Goal: Information Seeking & Learning: Learn about a topic

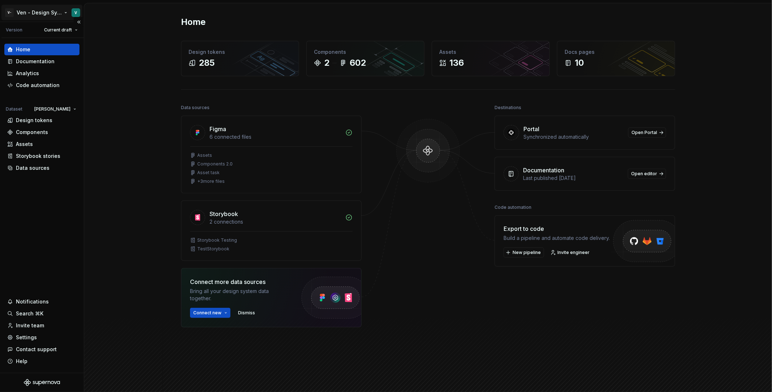
click at [53, 15] on html "V- Ven - Design System Test V Version Current draft Home Documentation Analytic…" at bounding box center [386, 196] width 772 height 392
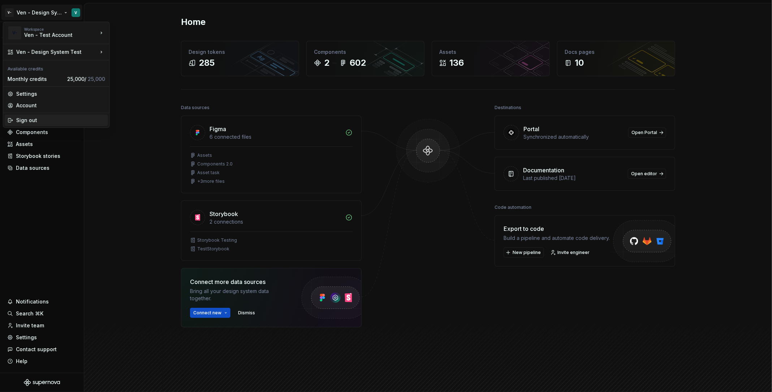
click at [58, 117] on div "Sign out" at bounding box center [60, 120] width 89 height 7
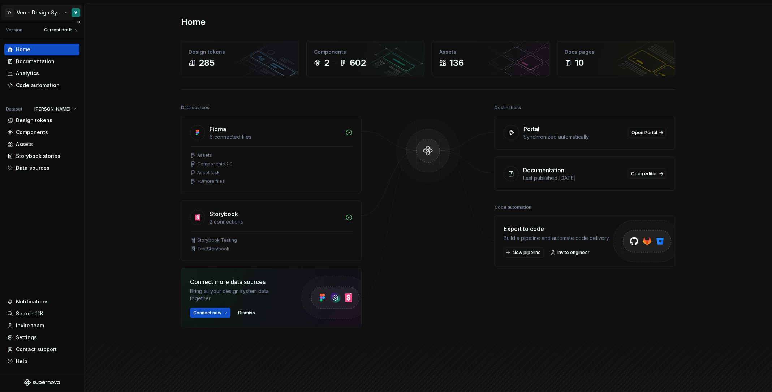
click at [35, 10] on html "V- Ven - Design System Test V Version Current draft Home Documentation Analytic…" at bounding box center [386, 196] width 772 height 392
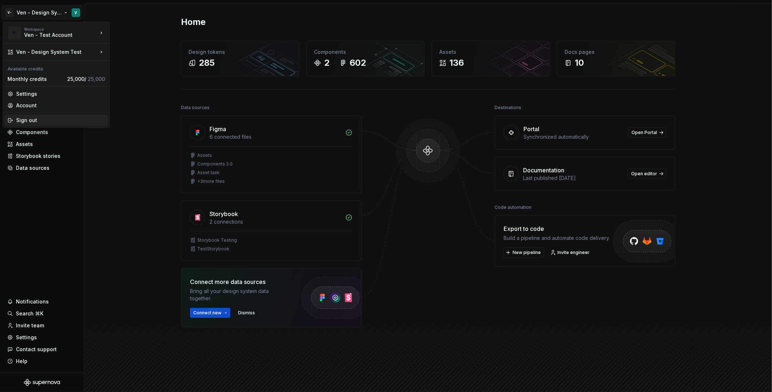
click at [85, 123] on div "Sign out" at bounding box center [60, 120] width 89 height 7
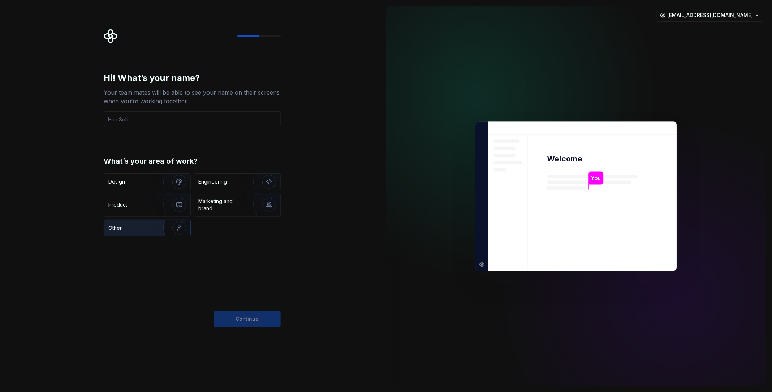
click at [139, 224] on div "Other" at bounding box center [129, 227] width 42 height 7
click at [233, 115] on input "text" at bounding box center [192, 119] width 177 height 16
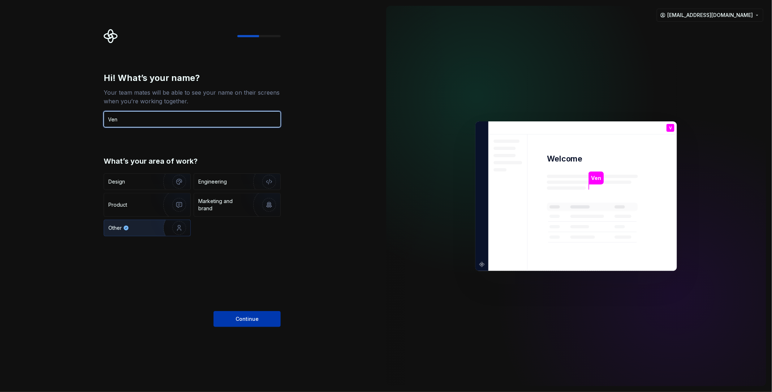
type input "Ven"
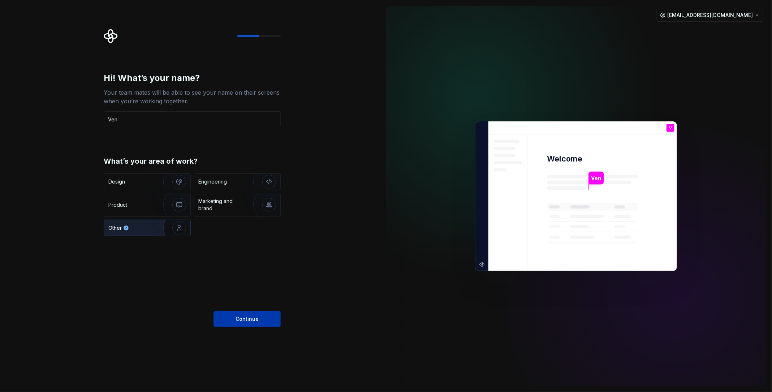
click at [252, 317] on span "Continue" at bounding box center [247, 319] width 23 height 7
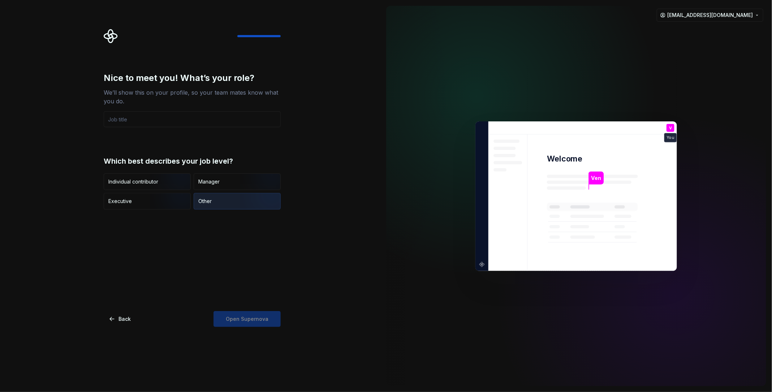
click at [231, 199] on div "Other" at bounding box center [237, 201] width 86 height 16
click at [260, 322] on div "Open Supernova" at bounding box center [247, 319] width 67 height 16
click at [168, 113] on input "text" at bounding box center [192, 119] width 177 height 16
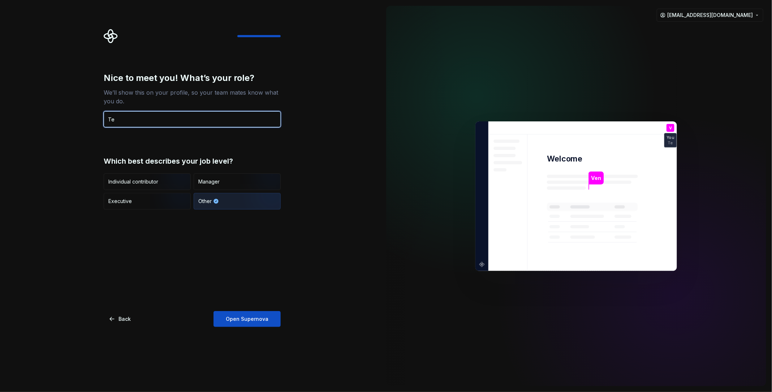
type input "T"
type input "p"
type input "Product Support Engineer"
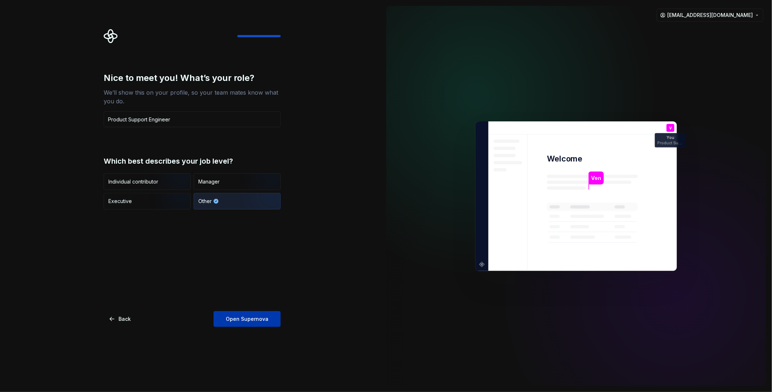
click at [245, 317] on span "Open Supernova" at bounding box center [247, 319] width 43 height 7
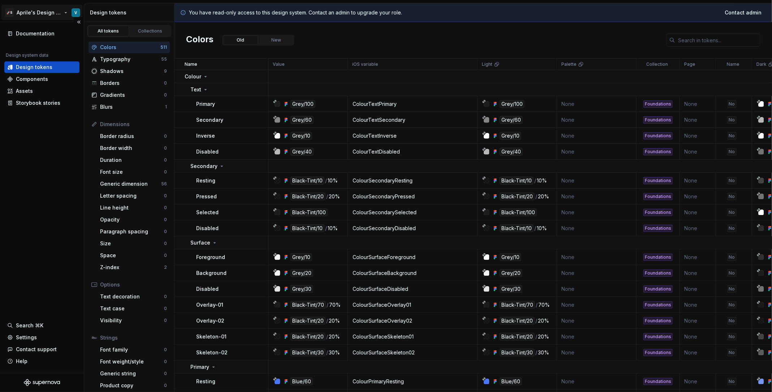
click at [51, 14] on html "🚀S Aprile's Design System V Documentation Design system data Design tokens Comp…" at bounding box center [386, 196] width 772 height 392
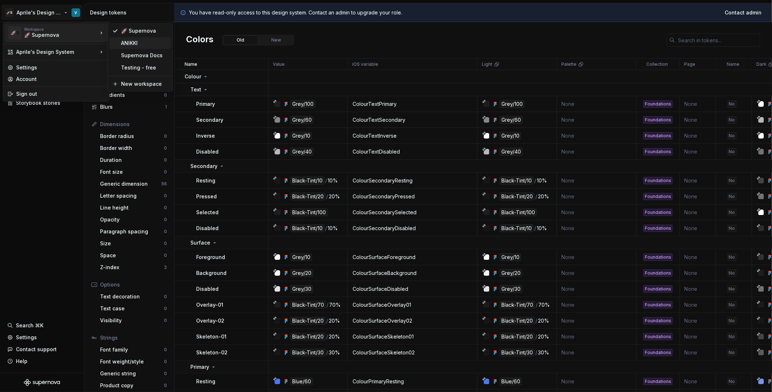
click at [143, 46] on div "ANIKKI" at bounding box center [144, 42] width 47 height 7
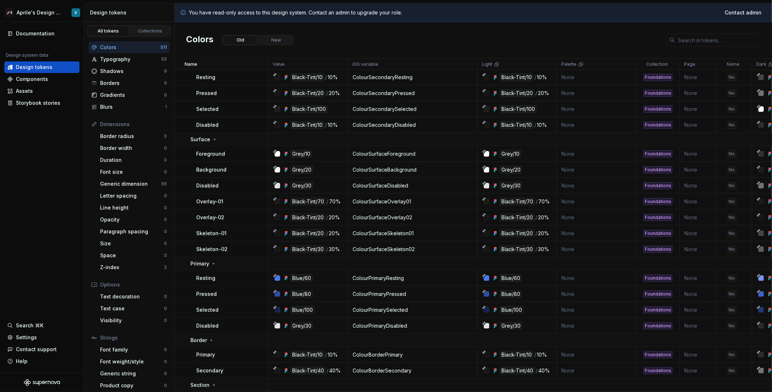
scroll to position [369, 0]
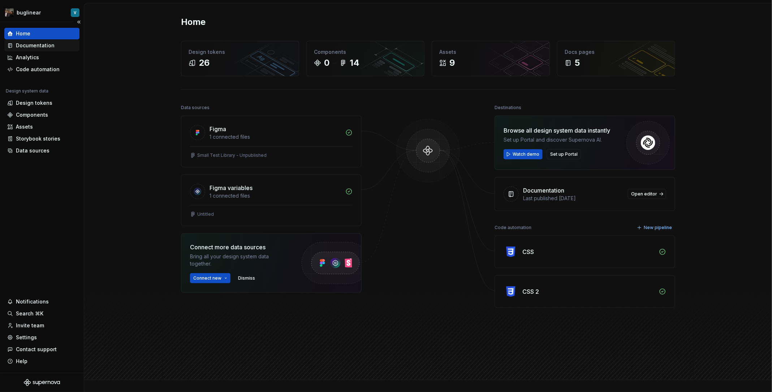
click at [53, 47] on div "Documentation" at bounding box center [41, 45] width 69 height 7
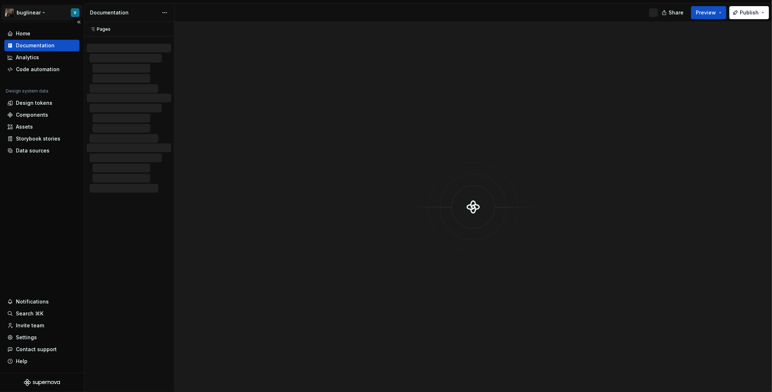
click at [53, 12] on html "buglinear V Home Documentation Analytics Code automation Design system data Des…" at bounding box center [386, 196] width 772 height 392
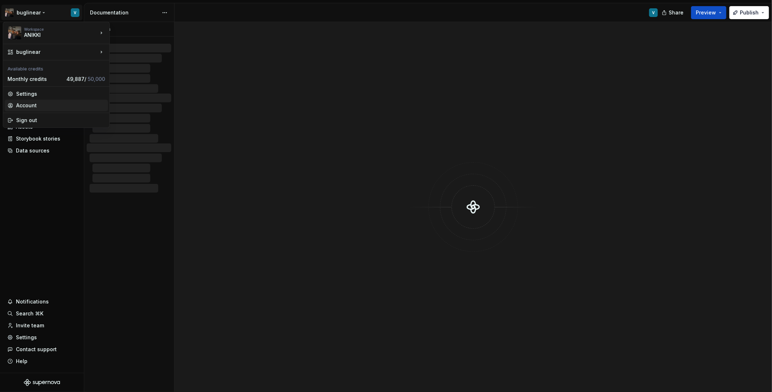
click at [79, 107] on div "Account" at bounding box center [60, 105] width 89 height 7
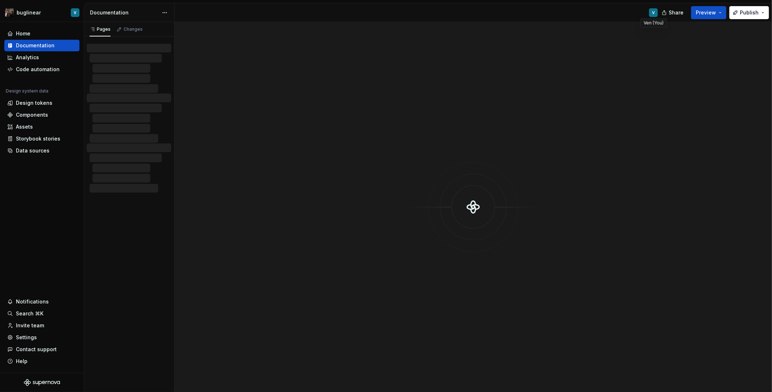
click at [655, 13] on div "V" at bounding box center [654, 13] width 3 height 6
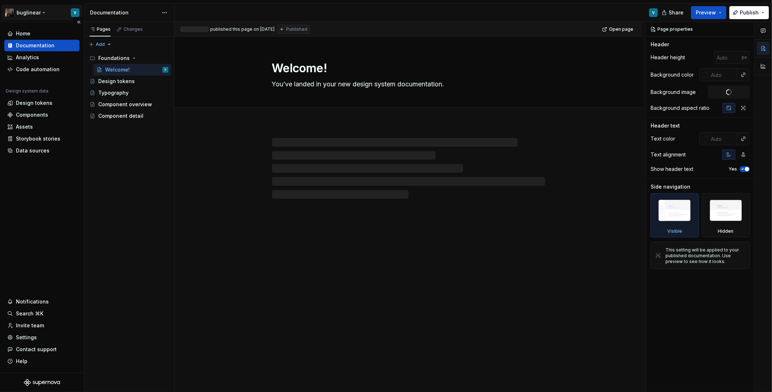
click at [28, 7] on html "buglinear V Home Documentation Analytics Code automation Design system data Des…" at bounding box center [386, 196] width 772 height 392
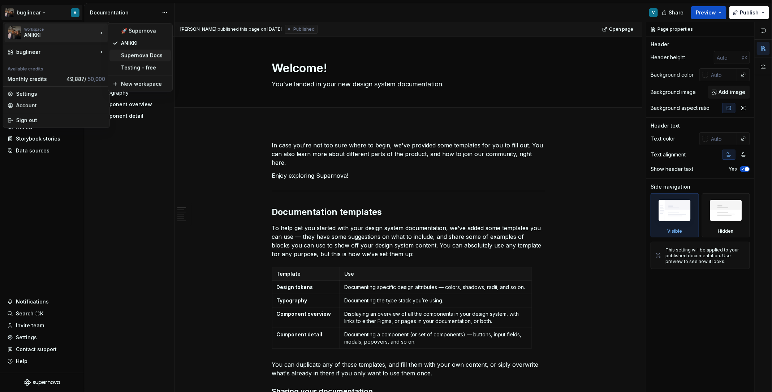
click at [151, 57] on div "Supernova Docs" at bounding box center [144, 55] width 47 height 7
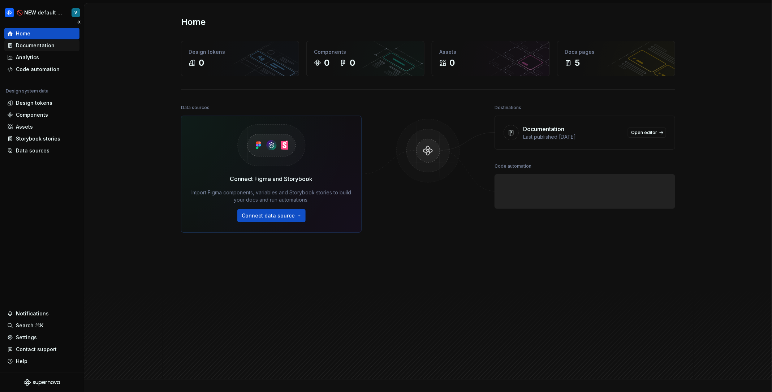
click at [35, 44] on div "Documentation" at bounding box center [35, 45] width 39 height 7
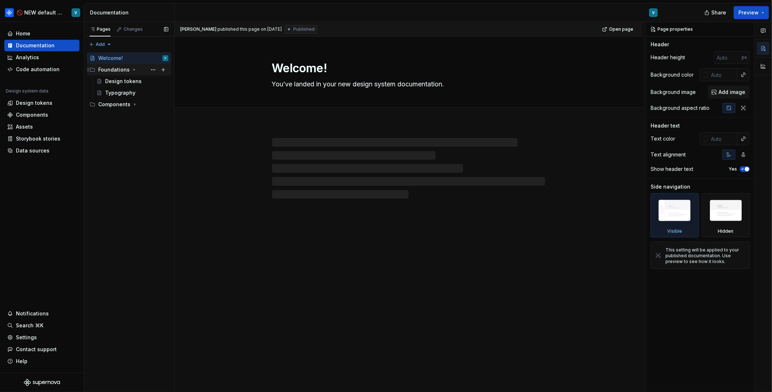
click at [125, 69] on div "Foundations" at bounding box center [113, 69] width 31 height 7
click at [127, 68] on div "Foundations" at bounding box center [113, 69] width 31 height 7
click at [129, 82] on div "Design tokens" at bounding box center [123, 81] width 37 height 7
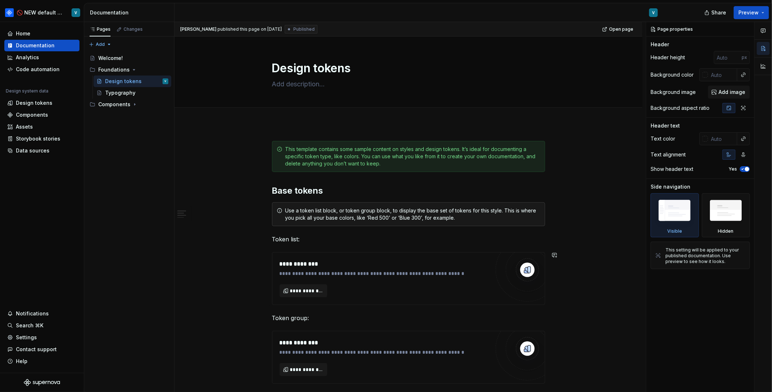
scroll to position [275, 0]
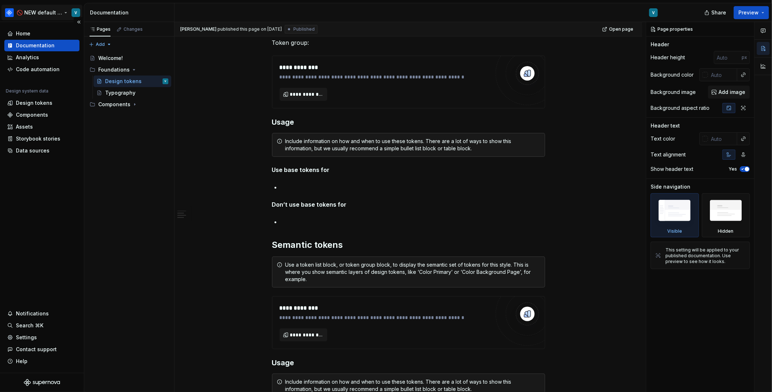
click at [53, 16] on html "**********" at bounding box center [386, 196] width 772 height 392
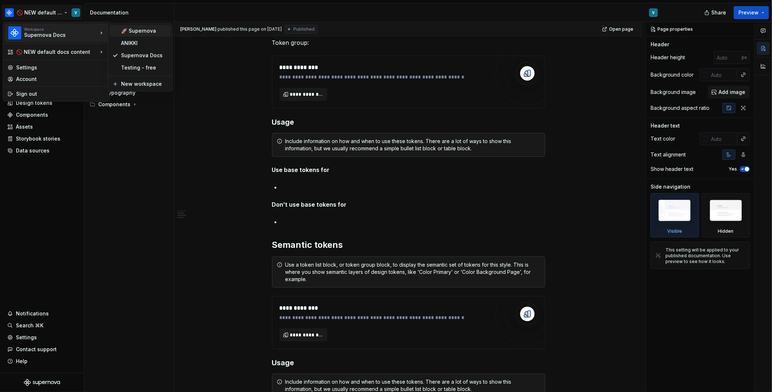
click at [139, 34] on div "🚀 Supernova" at bounding box center [144, 30] width 47 height 7
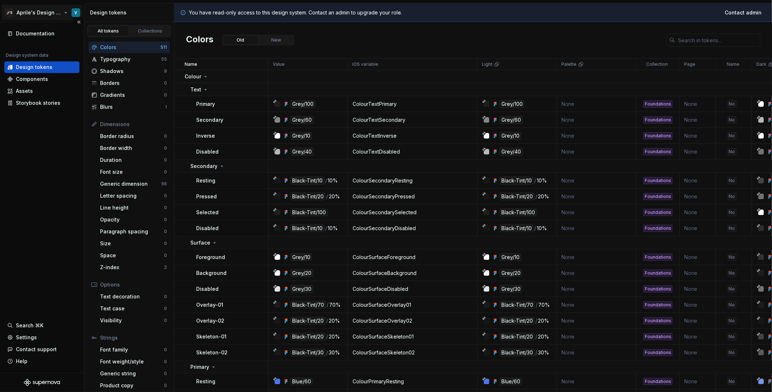
click at [52, 16] on html "🚀S Aprile's Design System V Documentation Design system data Design tokens Comp…" at bounding box center [386, 196] width 772 height 392
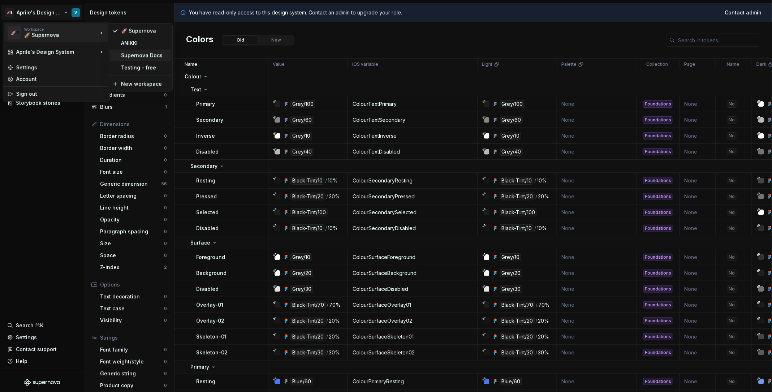
click at [136, 55] on div "Supernova Docs" at bounding box center [144, 55] width 47 height 7
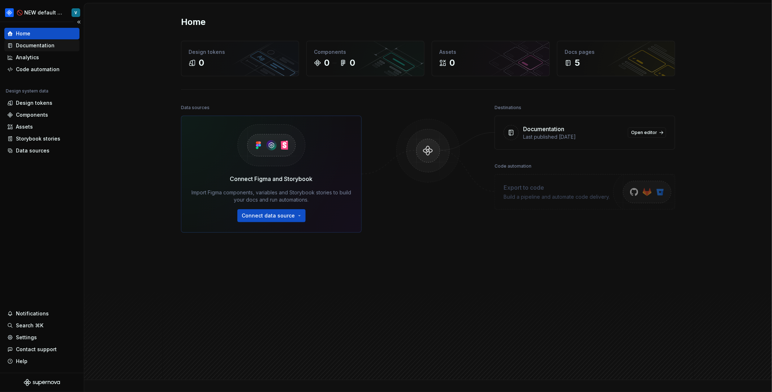
click at [63, 42] on div "Documentation" at bounding box center [41, 45] width 69 height 7
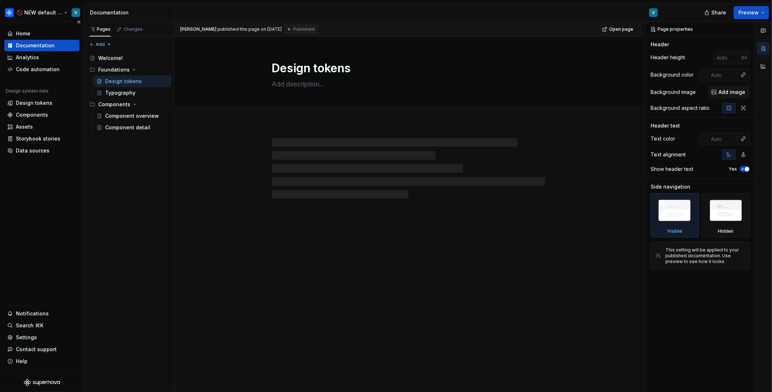
click at [58, 4] on div "🚫 NEW default docs content V" at bounding box center [42, 12] width 84 height 19
click at [61, 13] on html "🚫 NEW default docs content V Home Documentation Analytics Code automation Desig…" at bounding box center [386, 196] width 772 height 392
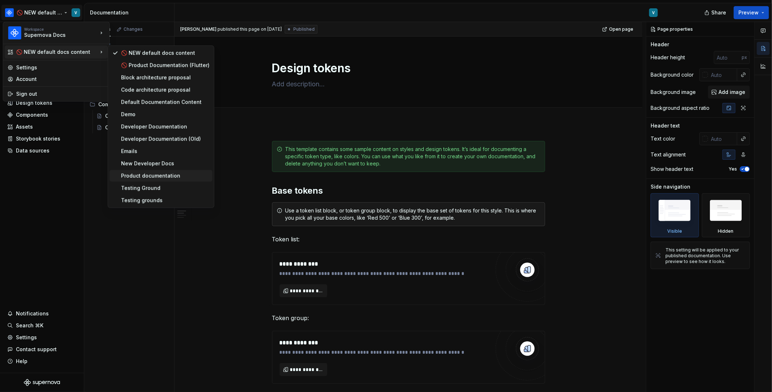
click at [191, 176] on div "Product documentation" at bounding box center [165, 175] width 89 height 7
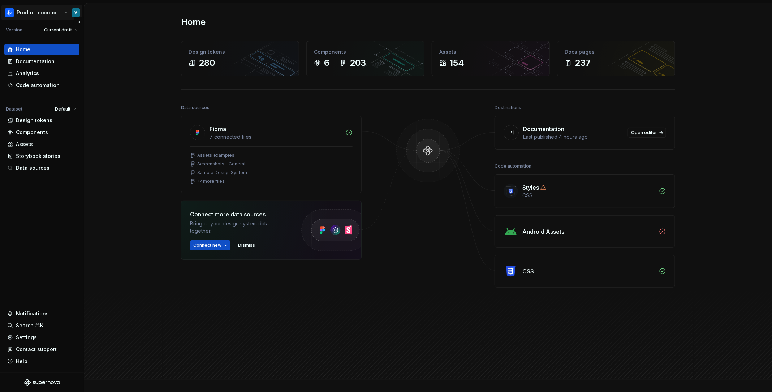
click at [52, 13] on html "Product documentation V Version Current draft Home Documentation Analytics Code…" at bounding box center [386, 196] width 772 height 392
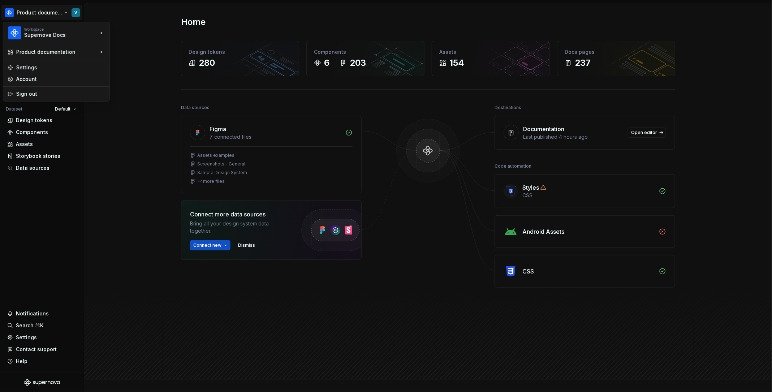
click at [32, 9] on html "Product documentation V Version Current draft Home Documentation Analytics Code…" at bounding box center [386, 196] width 772 height 392
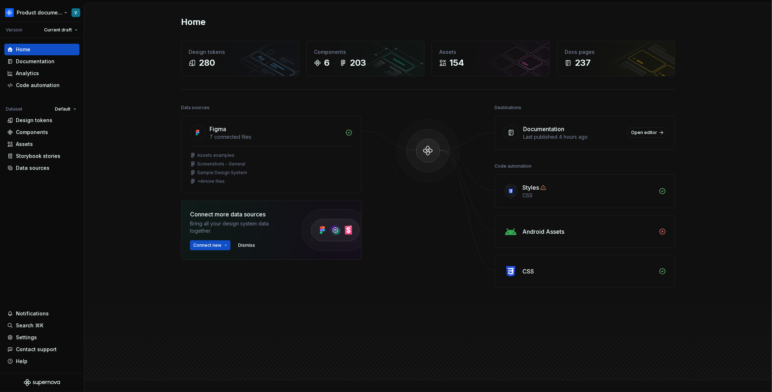
click at [32, 9] on html "Product documentation V Version Current draft Home Documentation Analytics Code…" at bounding box center [386, 196] width 772 height 392
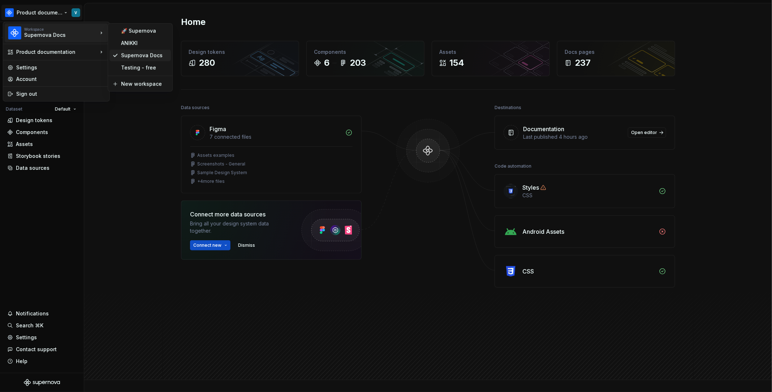
click at [139, 59] on div "Supernova Docs" at bounding box center [144, 55] width 47 height 7
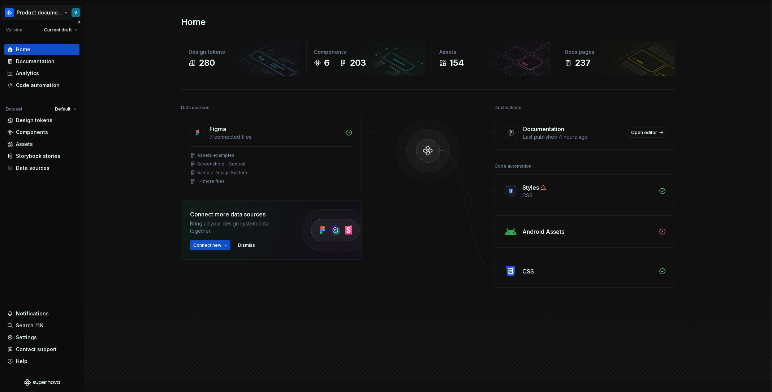
click at [55, 14] on html "Product documentation V Version Current draft Home Documentation Analytics Code…" at bounding box center [386, 196] width 772 height 392
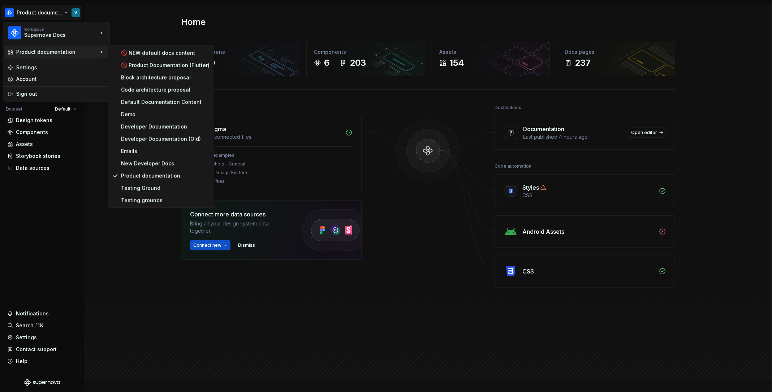
click at [97, 235] on html "Product documentation V Version Current draft Home Documentation Analytics Code…" at bounding box center [386, 196] width 772 height 392
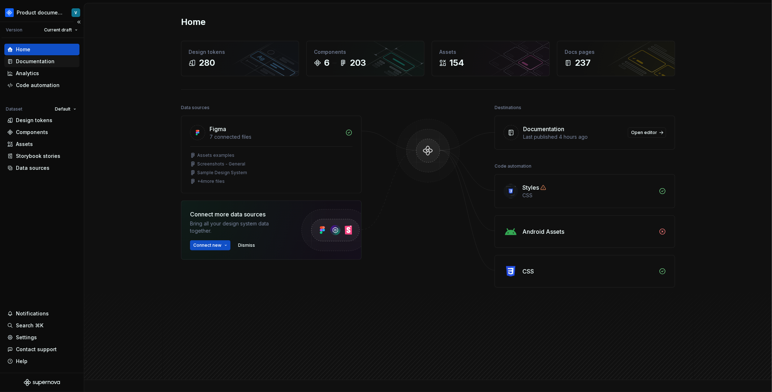
click at [52, 62] on div "Documentation" at bounding box center [35, 61] width 39 height 7
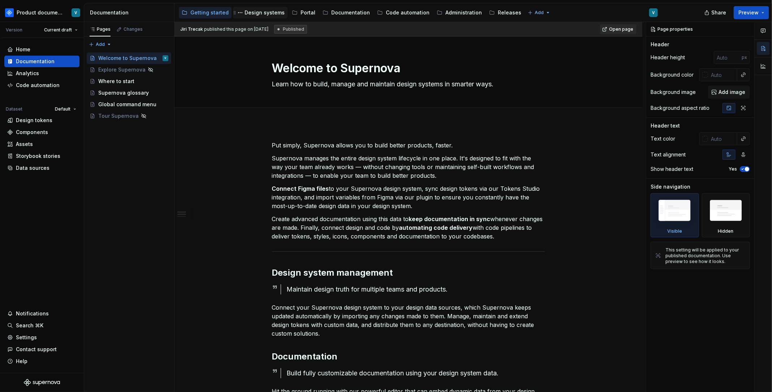
click at [268, 12] on div "Design systems" at bounding box center [265, 12] width 40 height 7
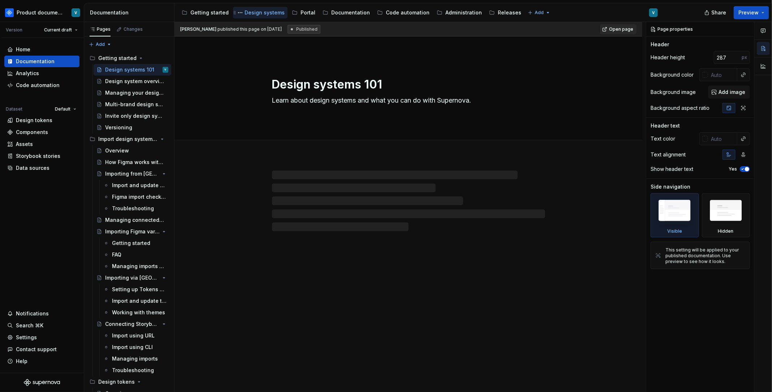
click at [268, 12] on div "Design systems" at bounding box center [265, 12] width 40 height 7
click at [301, 14] on div "Portal" at bounding box center [308, 12] width 15 height 7
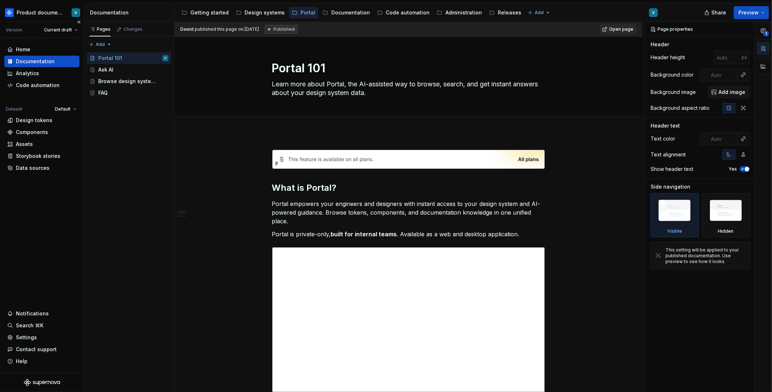
click at [45, 63] on div "Documentation" at bounding box center [35, 61] width 39 height 7
click at [208, 16] on div "Getting started" at bounding box center [209, 12] width 38 height 7
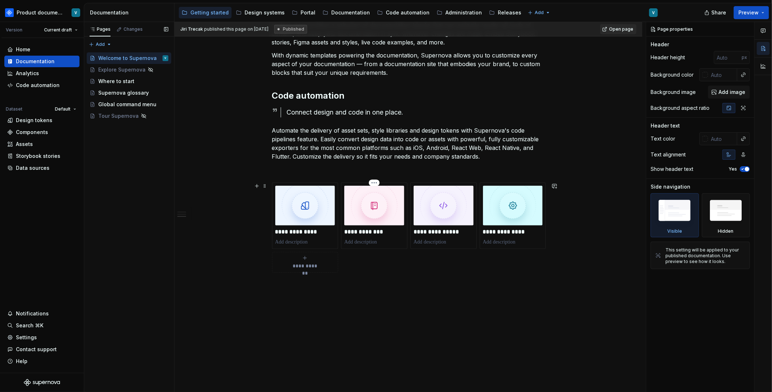
scroll to position [381, 0]
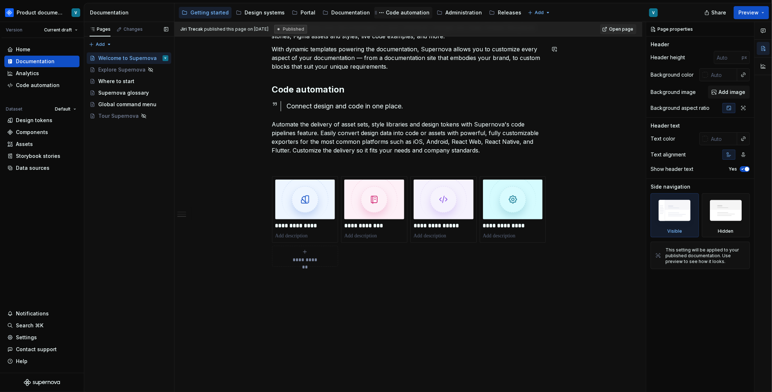
click at [398, 15] on div "Code automation" at bounding box center [408, 12] width 44 height 7
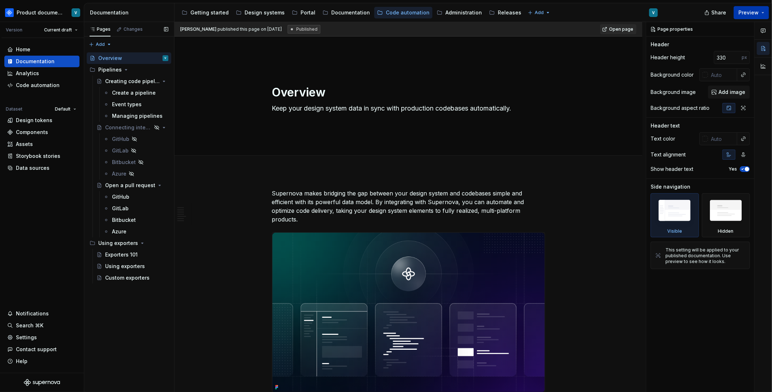
click at [738, 14] on button "Preview" at bounding box center [751, 12] width 35 height 13
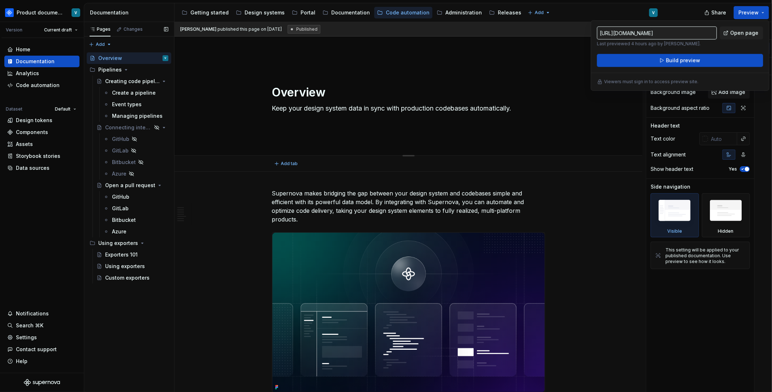
click at [540, 75] on div "Overview Keep your design system data in sync with production codebases automat…" at bounding box center [408, 96] width 273 height 71
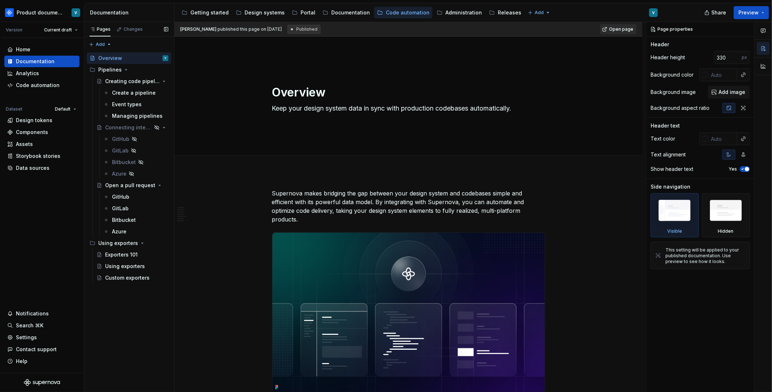
click at [619, 29] on span "Open page" at bounding box center [621, 29] width 24 height 6
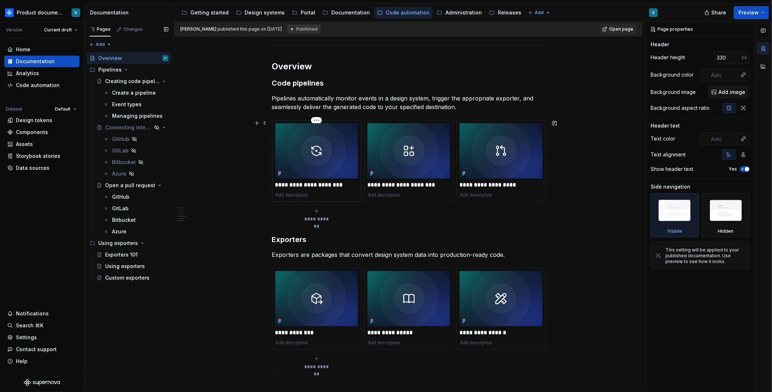
scroll to position [757, 0]
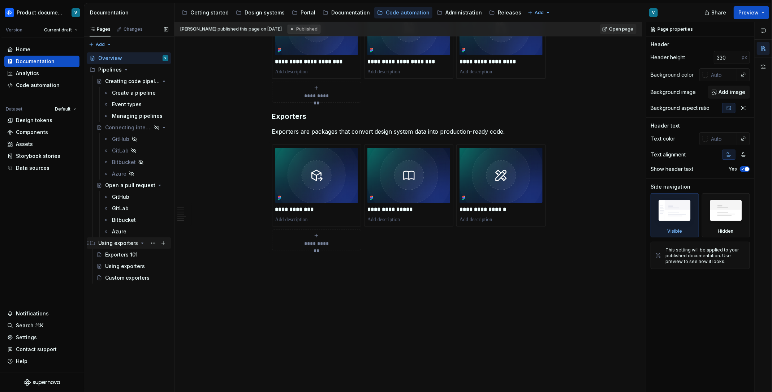
click at [142, 241] on icon "Page tree" at bounding box center [143, 243] width 6 height 6
click at [145, 243] on div "Using exporters" at bounding box center [133, 243] width 70 height 10
click at [46, 8] on html "Product documentation V Version Current draft Home Documentation Analytics Code…" at bounding box center [386, 196] width 772 height 392
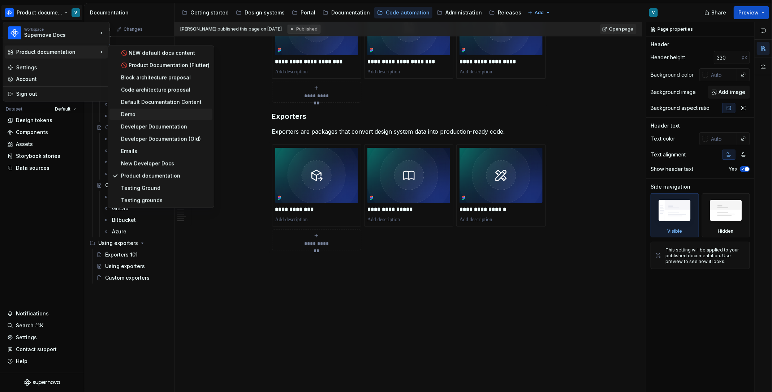
click at [172, 115] on div "Demo" at bounding box center [165, 114] width 89 height 7
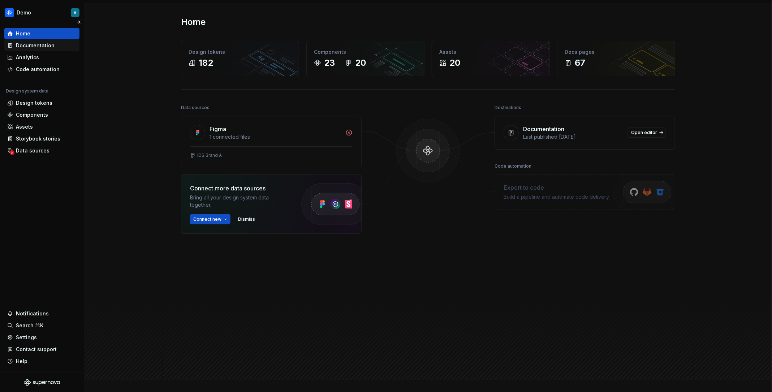
click at [62, 46] on div "Documentation" at bounding box center [41, 45] width 69 height 7
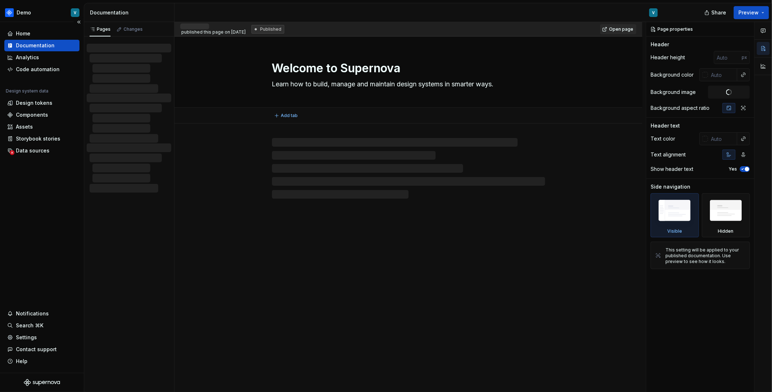
type textarea "*"
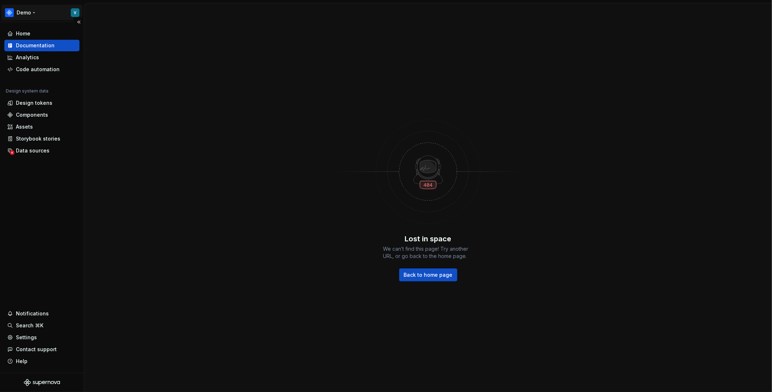
click at [56, 9] on html "Demo V Home Documentation Analytics Code automation Design system data Design t…" at bounding box center [386, 196] width 772 height 392
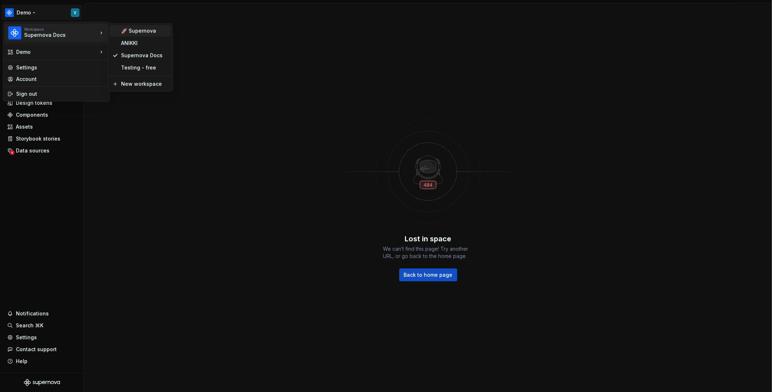
click at [116, 33] on div "🚀 Supernova" at bounding box center [140, 31] width 61 height 12
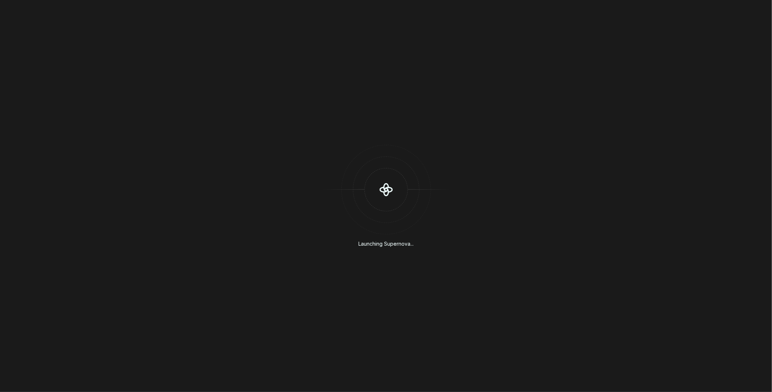
click at [30, 16] on div "Launching Supernova..." at bounding box center [386, 196] width 772 height 392
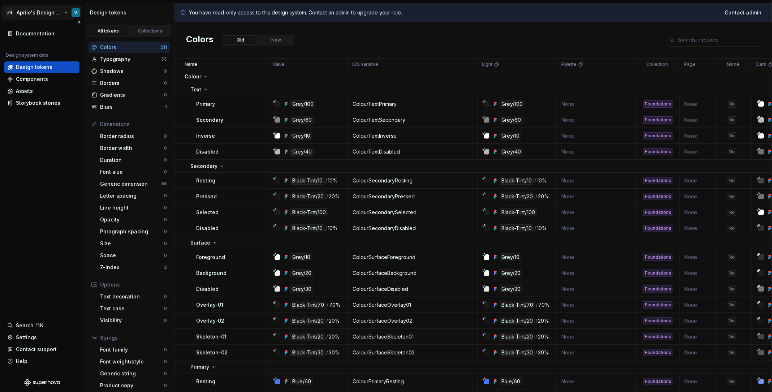
click at [47, 19] on html "🚀S Aprile's Design System V Documentation Design system data Design tokens Comp…" at bounding box center [386, 196] width 772 height 392
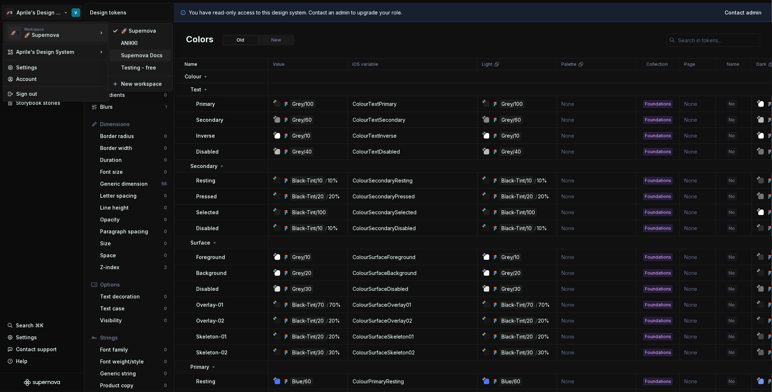
click at [122, 53] on div "Supernova Docs" at bounding box center [144, 55] width 47 height 7
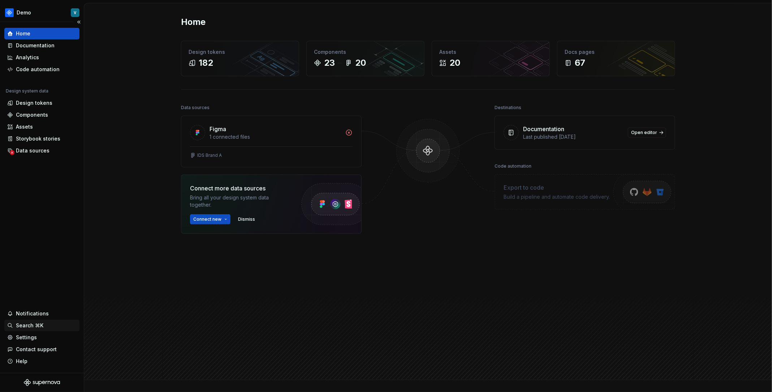
click at [42, 331] on div "Search ⌘K" at bounding box center [41, 326] width 75 height 12
click at [51, 336] on div "Settings" at bounding box center [41, 337] width 69 height 7
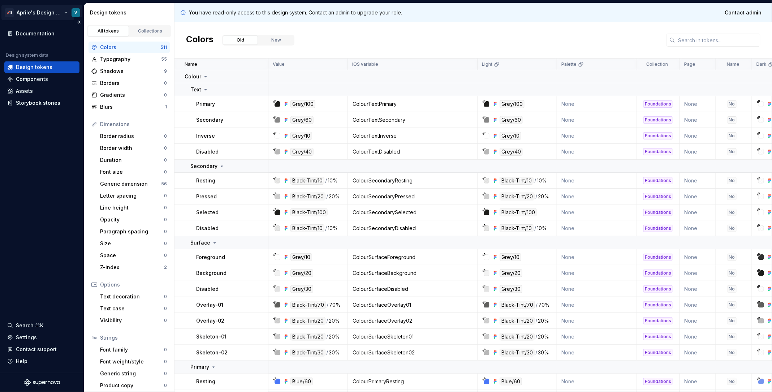
click at [43, 8] on html "🚀S Aprile's Design System V Documentation Design system data Design tokens Comp…" at bounding box center [386, 196] width 772 height 392
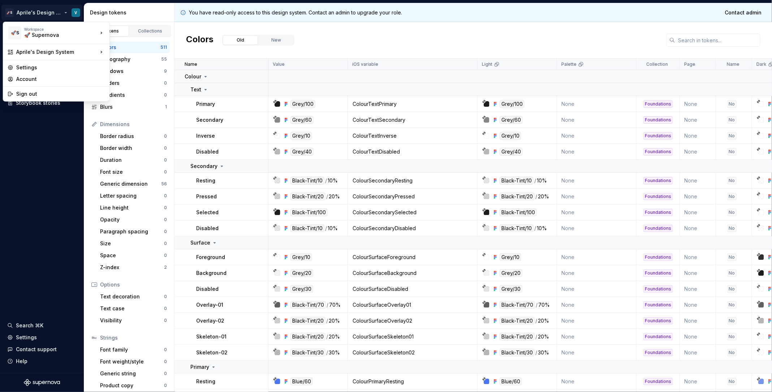
click at [32, 173] on html "🚀S Aprile's Design System V Documentation Design system data Design tokens Comp…" at bounding box center [386, 196] width 772 height 392
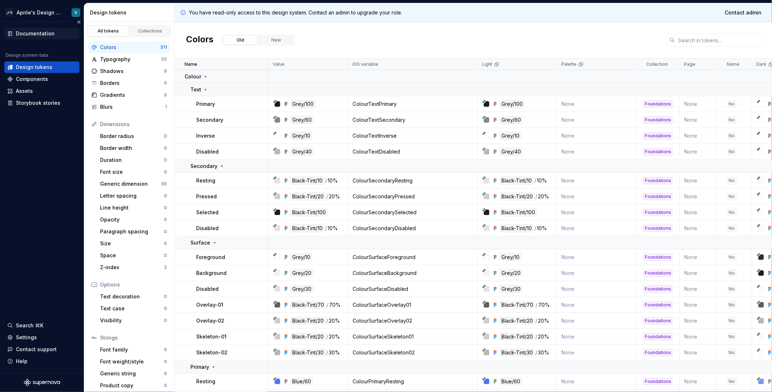
click at [46, 32] on div "Documentation" at bounding box center [35, 33] width 39 height 7
